Goal: Task Accomplishment & Management: Manage account settings

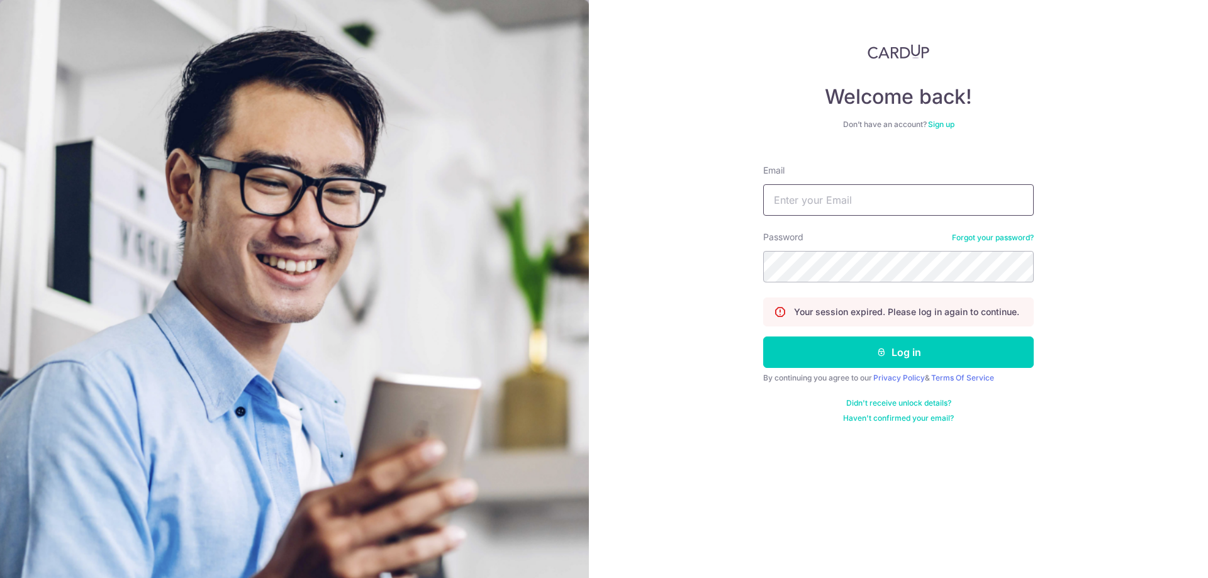
click at [922, 208] on input "Email" at bounding box center [898, 199] width 271 height 31
type input "[PERSON_NAME][EMAIL_ADDRESS][PERSON_NAME][DOMAIN_NAME]"
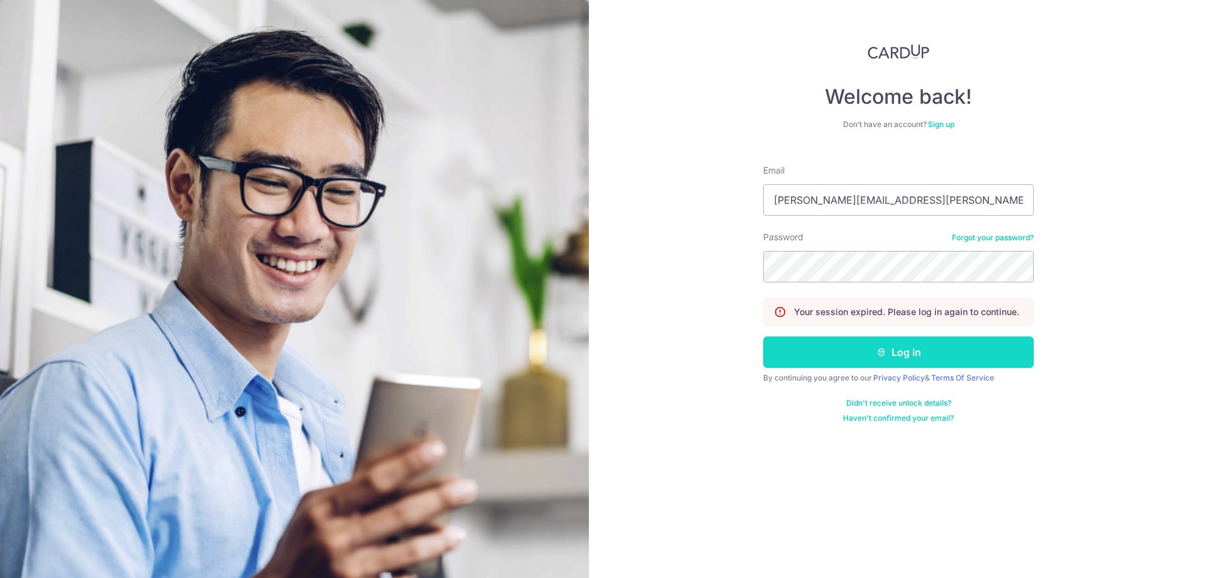
click at [918, 347] on button "Log in" at bounding box center [898, 352] width 271 height 31
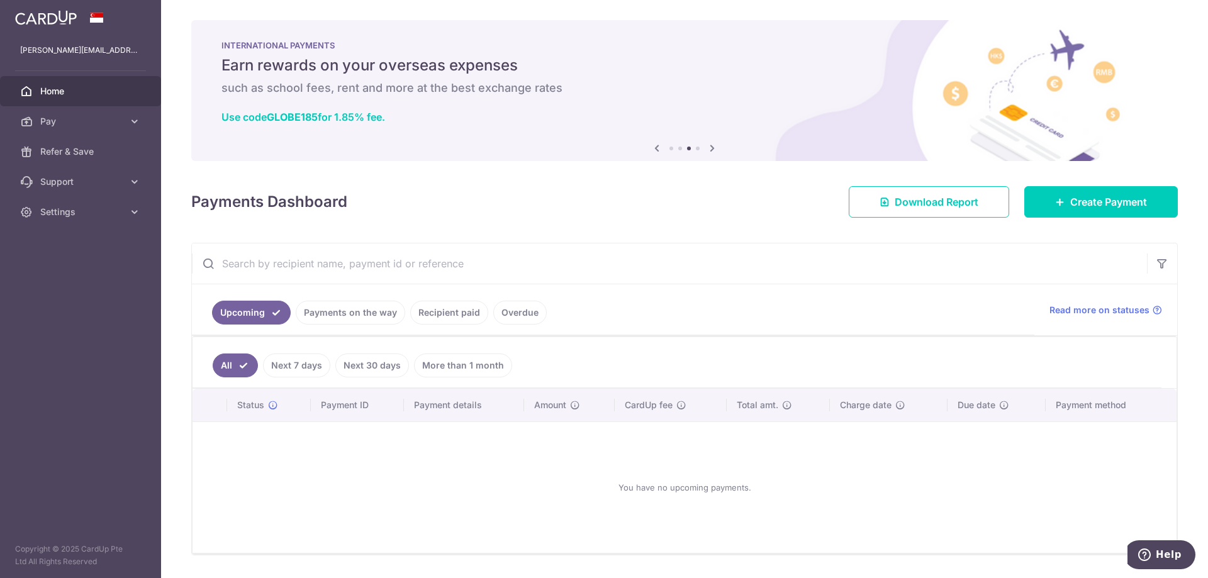
click at [464, 314] on link "Recipient paid" at bounding box center [449, 313] width 78 height 24
